Goal: Transaction & Acquisition: Purchase product/service

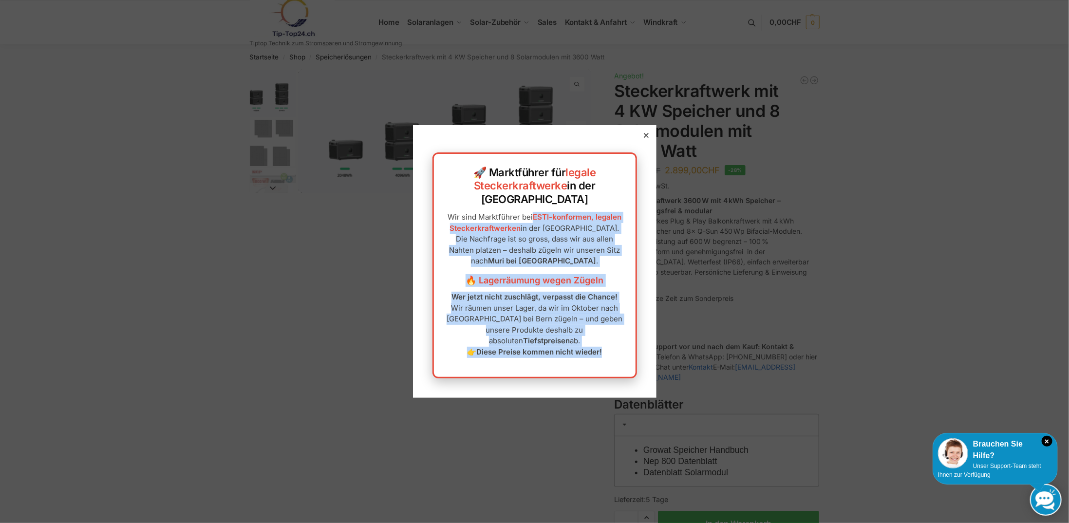
drag, startPoint x: 509, startPoint y: 221, endPoint x: 616, endPoint y: 335, distance: 156.4
click at [616, 335] on div "🚀 Marktführer für legale Steckerkraftwerke in der [GEOGRAPHIC_DATA] Wir sind Ma…" at bounding box center [534, 265] width 204 height 226
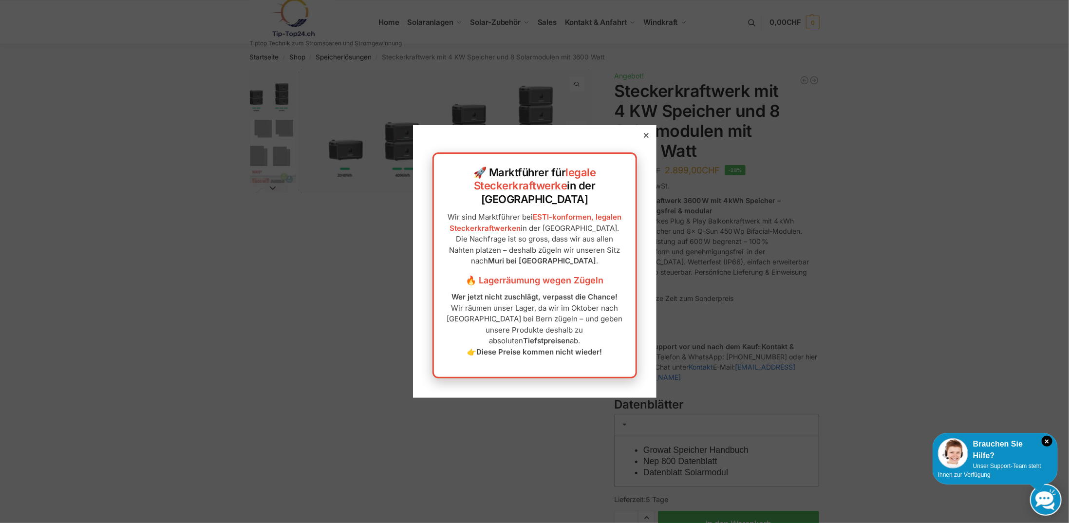
click at [642, 140] on div at bounding box center [646, 135] width 9 height 9
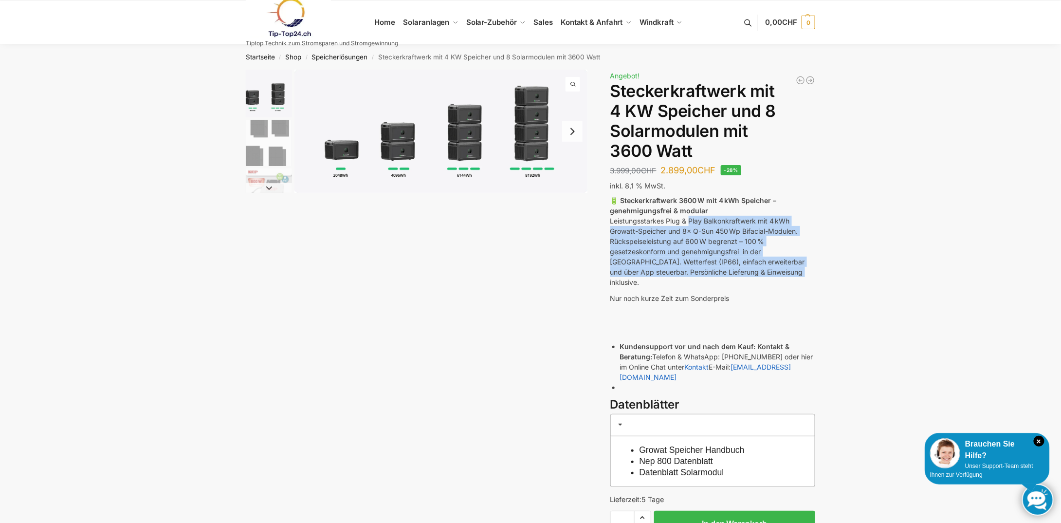
drag, startPoint x: 690, startPoint y: 220, endPoint x: 822, endPoint y: 266, distance: 139.8
click at [822, 266] on div "Beschreibung Zusätzliche Informationen 3.999,00 CHF Ursprünglicher Preis war: 3…" at bounding box center [530, 330] width 610 height 520
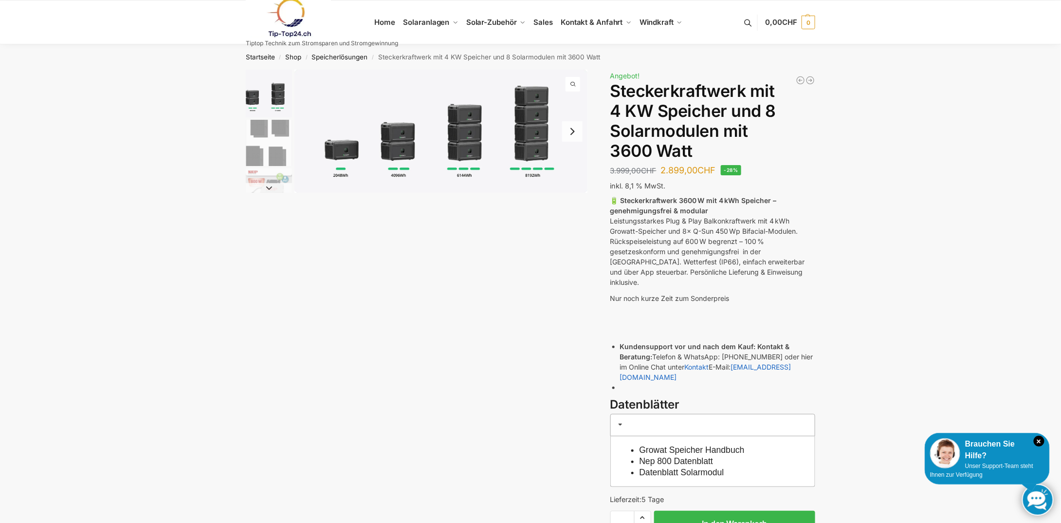
click at [817, 289] on div "Beschreibung Zusätzliche Informationen 3.999,00 CHF Ursprünglicher Preis war: 3…" at bounding box center [530, 330] width 610 height 520
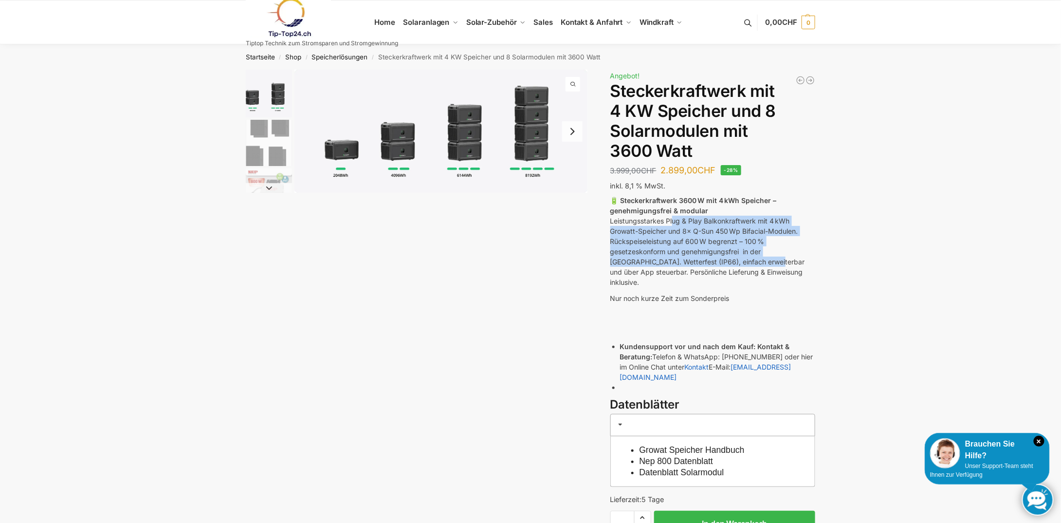
drag, startPoint x: 684, startPoint y: 222, endPoint x: 747, endPoint y: 257, distance: 71.3
click at [747, 257] on p "🔋 Steckerkraftwerk 3600 W mit 4 kWh Speicher – genehmigungsfrei & modular Leist…" at bounding box center [712, 241] width 205 height 92
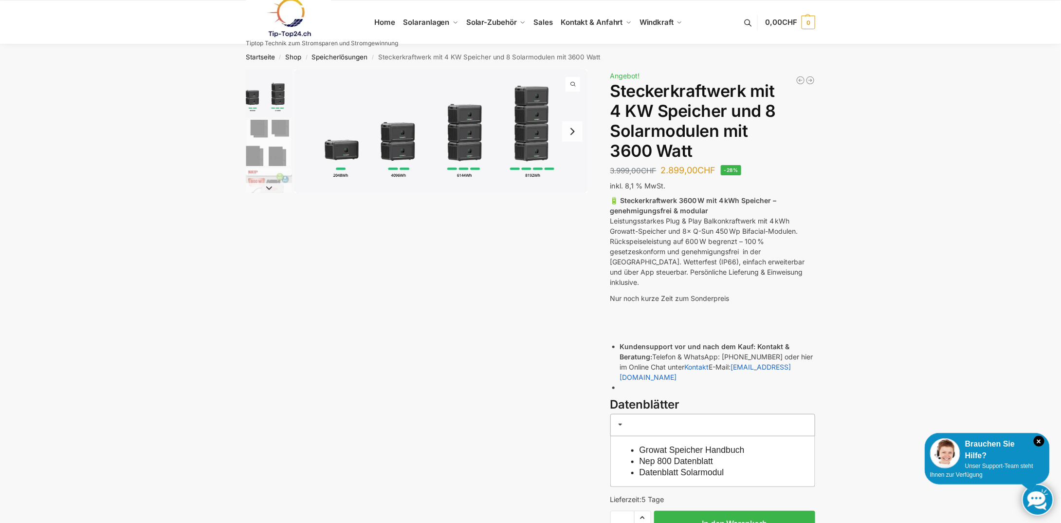
click at [797, 187] on p "inkl. 8,1 % MwSt." at bounding box center [712, 186] width 205 height 11
drag, startPoint x: 604, startPoint y: 86, endPoint x: 746, endPoint y: 88, distance: 142.6
click at [746, 88] on div "Beschreibung Zusätzliche Informationen 3.999,00 CHF Ursprünglicher Preis war: 3…" at bounding box center [530, 330] width 610 height 520
copy h1 "Steckerkraftwerk"
